Goal: Find specific page/section: Find specific page/section

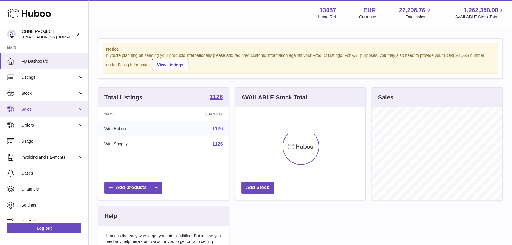
scroll to position [92, 130]
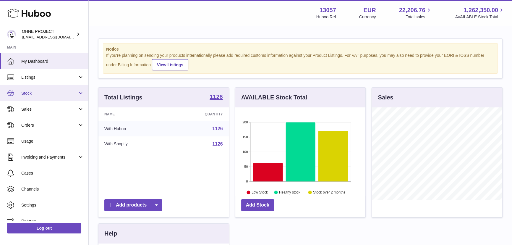
click at [38, 95] on span "Stock" at bounding box center [49, 93] width 56 height 6
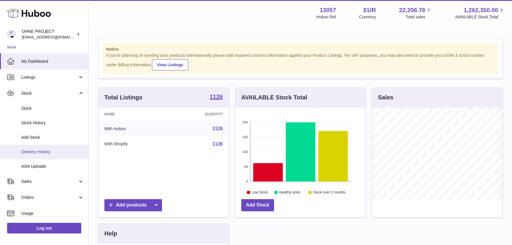
click at [56, 152] on span "Delivery History" at bounding box center [52, 152] width 63 height 6
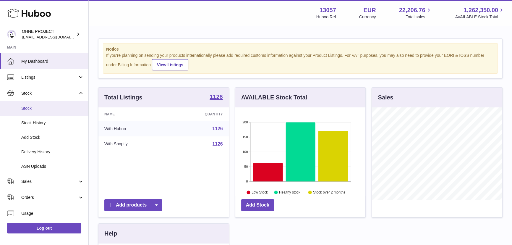
click at [32, 108] on span "Stock" at bounding box center [52, 108] width 63 height 6
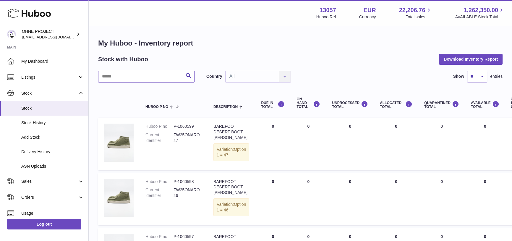
click at [134, 76] on input "text" at bounding box center [146, 77] width 96 height 12
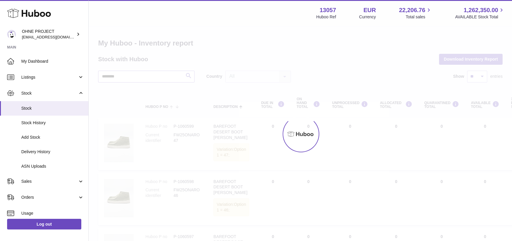
type input "********"
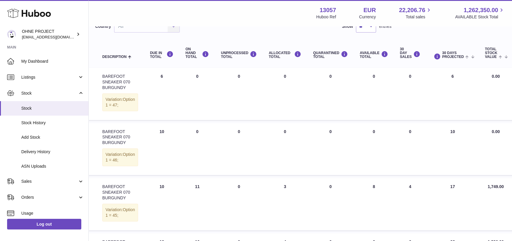
scroll to position [0, 111]
